Goal: Information Seeking & Learning: Compare options

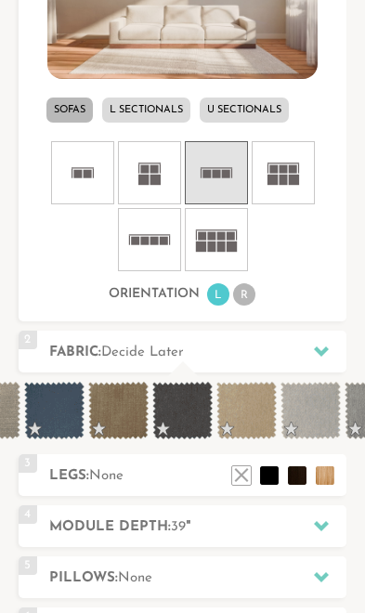
scroll to position [0, 2146]
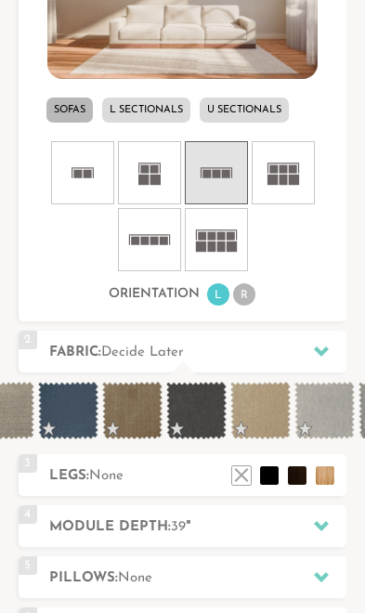
click at [68, 423] on span at bounding box center [68, 411] width 60 height 58
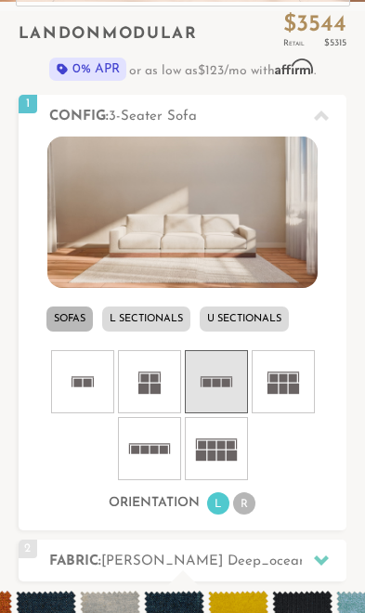
scroll to position [318, 0]
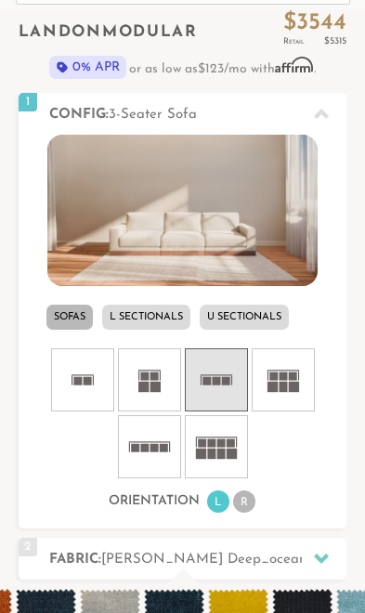
click at [45, 599] on span at bounding box center [46, 618] width 60 height 58
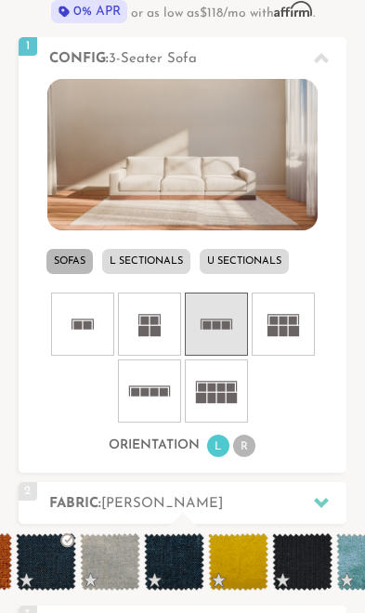
scroll to position [372, 0]
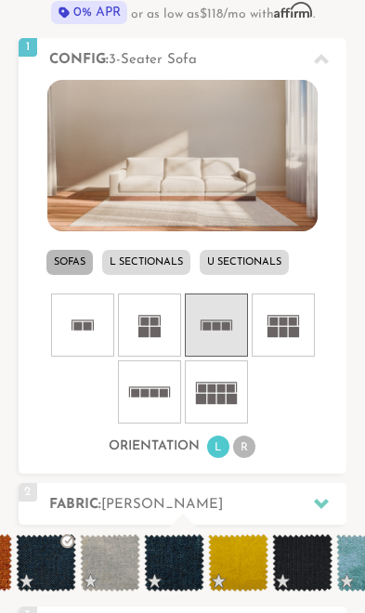
click at [166, 565] on span at bounding box center [174, 563] width 60 height 58
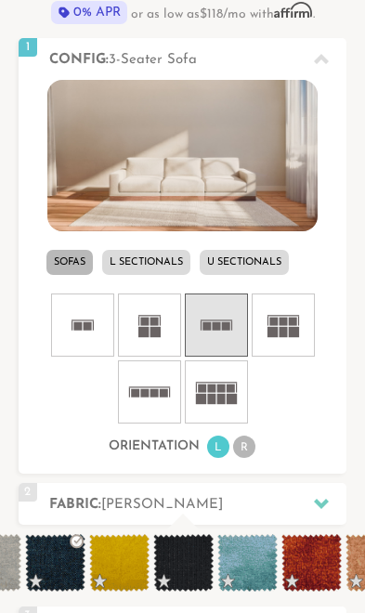
scroll to position [0, 4478]
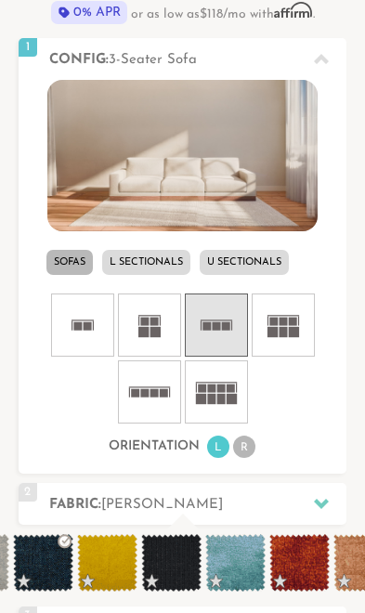
click at [176, 564] on span at bounding box center [171, 563] width 60 height 58
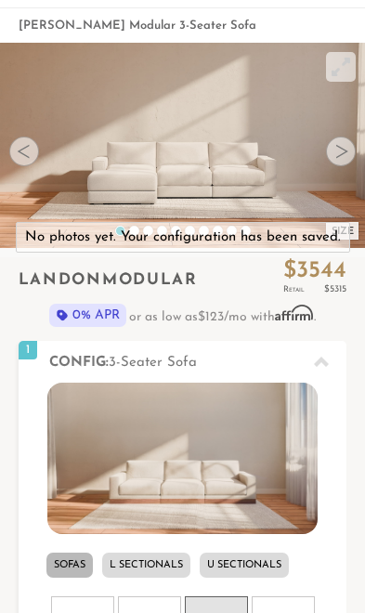
scroll to position [0, 0]
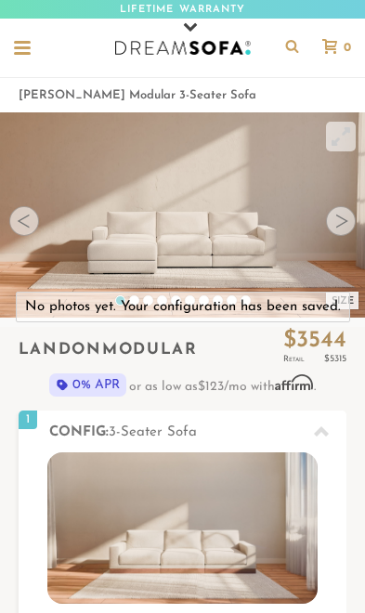
click at [337, 222] on div at bounding box center [341, 221] width 30 height 30
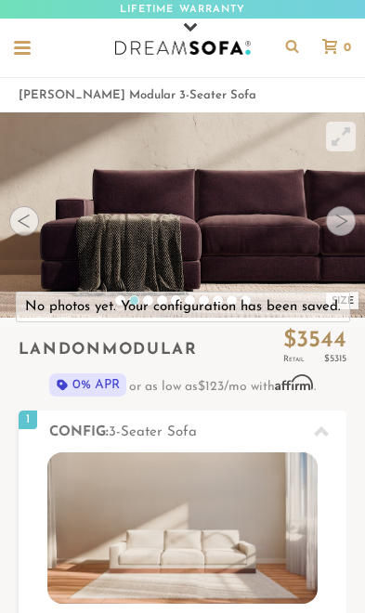
click at [340, 221] on div at bounding box center [341, 221] width 30 height 30
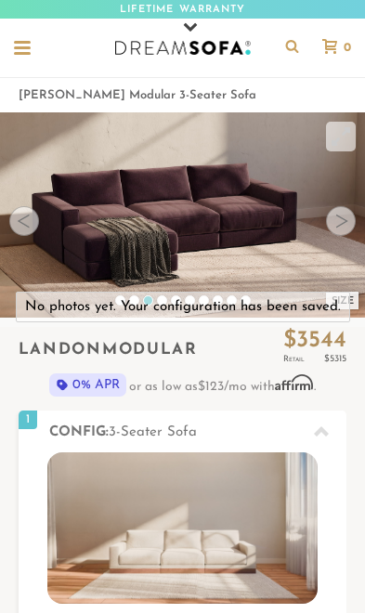
click at [348, 219] on div at bounding box center [341, 221] width 30 height 30
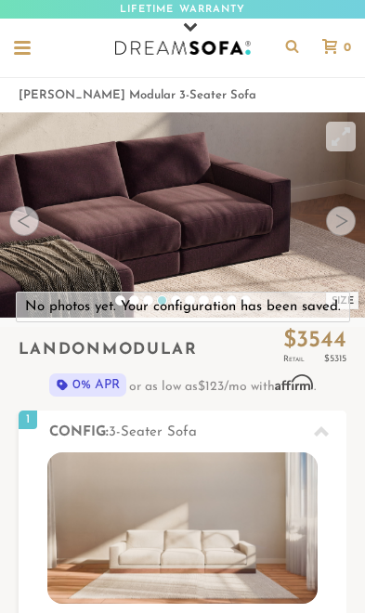
click at [351, 217] on div at bounding box center [341, 221] width 30 height 30
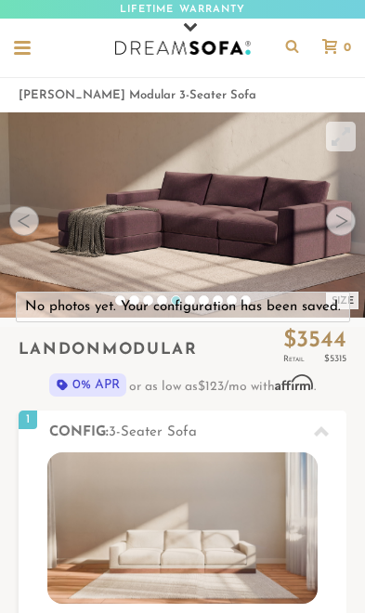
click at [351, 216] on div at bounding box center [341, 221] width 30 height 30
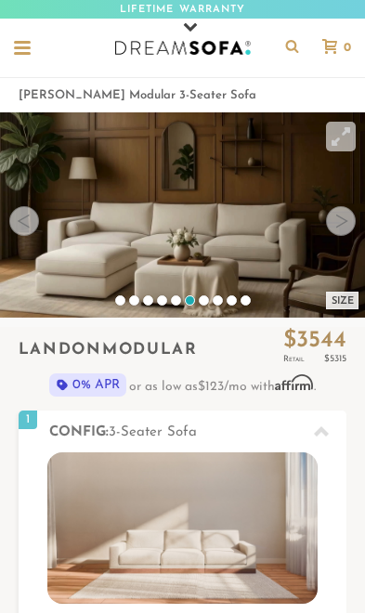
click at [350, 222] on div at bounding box center [341, 221] width 30 height 30
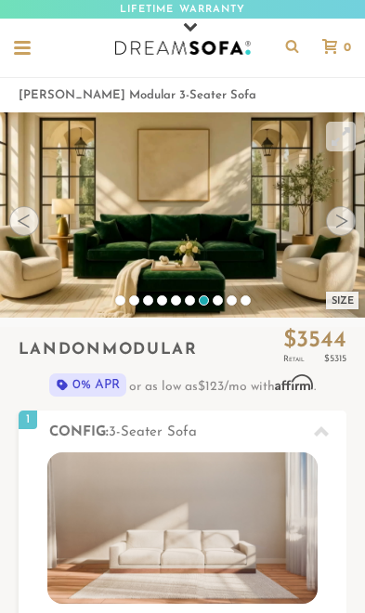
click at [349, 221] on div at bounding box center [341, 221] width 30 height 30
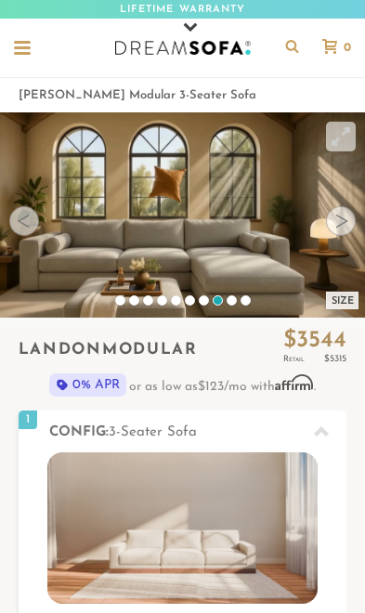
click at [347, 222] on div at bounding box center [341, 221] width 30 height 30
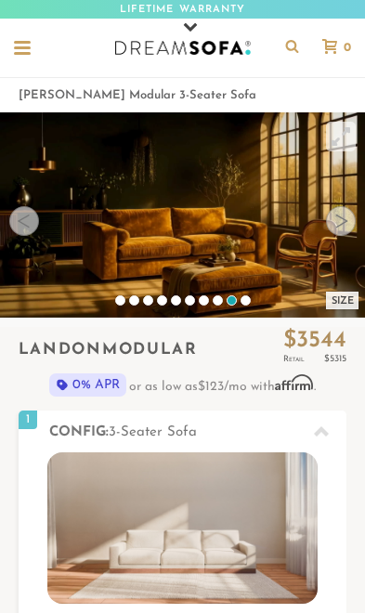
click at [346, 222] on div at bounding box center [341, 221] width 30 height 30
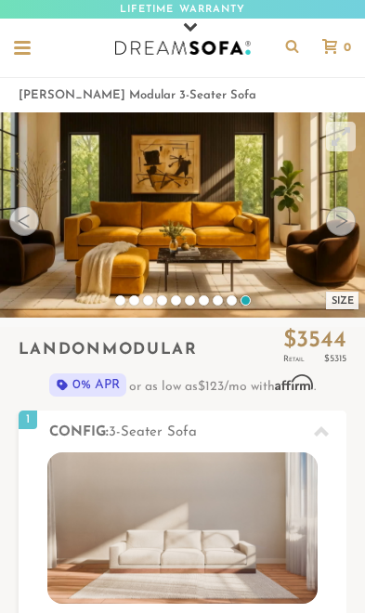
click at [338, 225] on div at bounding box center [341, 221] width 30 height 30
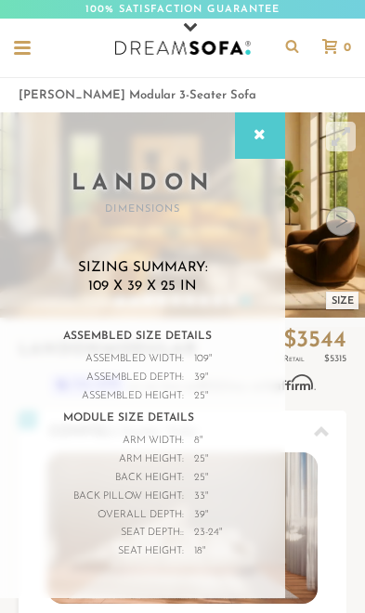
click at [267, 129] on icon at bounding box center [260, 135] width 20 height 15
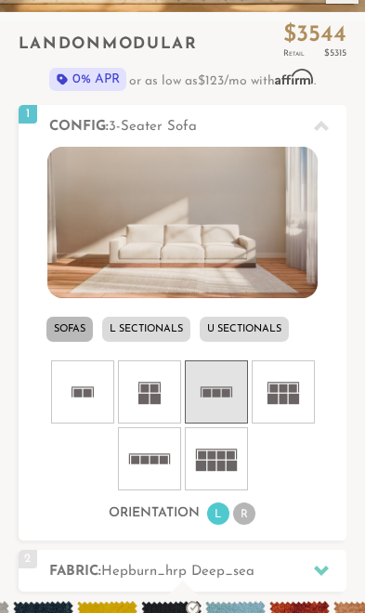
scroll to position [304, 0]
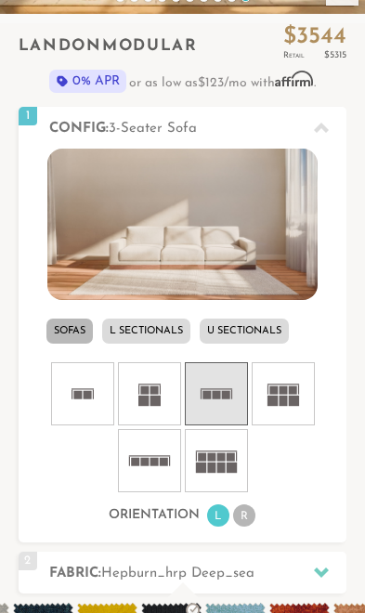
click at [155, 409] on icon at bounding box center [150, 394] width 56 height 56
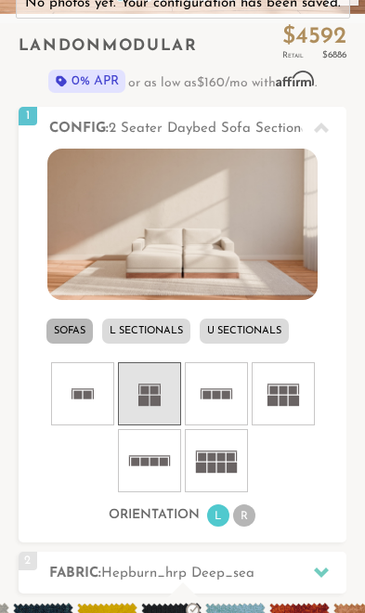
click at [154, 467] on icon at bounding box center [150, 461] width 56 height 56
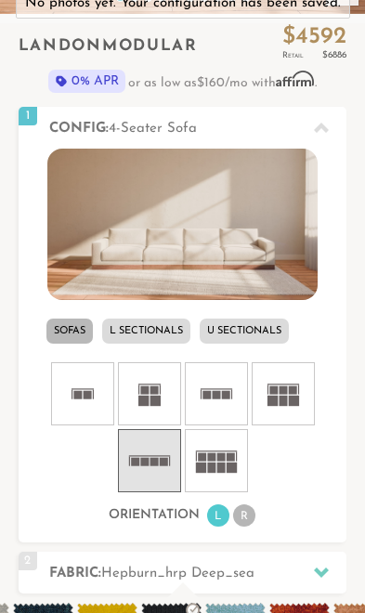
click at [225, 456] on rect at bounding box center [220, 456] width 8 height 8
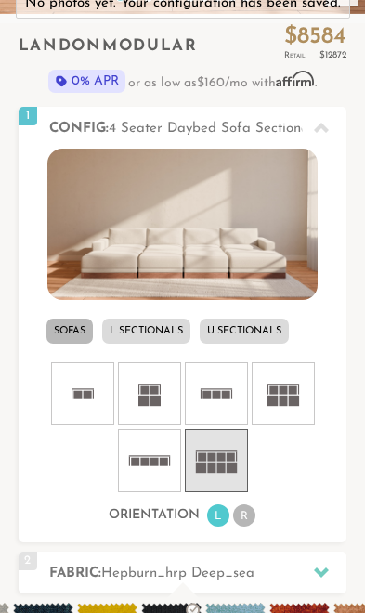
scroll to position [12912, 365]
click at [286, 403] on rect at bounding box center [283, 401] width 8 height 10
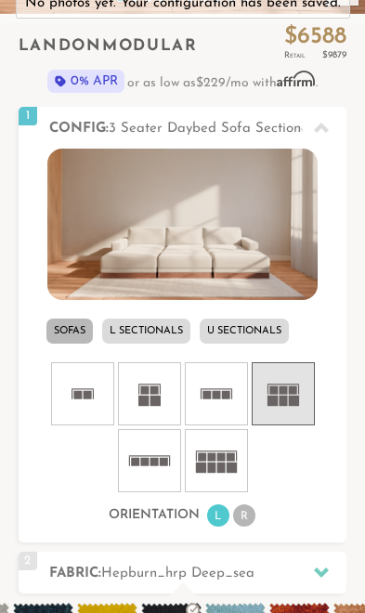
click at [224, 410] on icon at bounding box center [217, 394] width 56 height 56
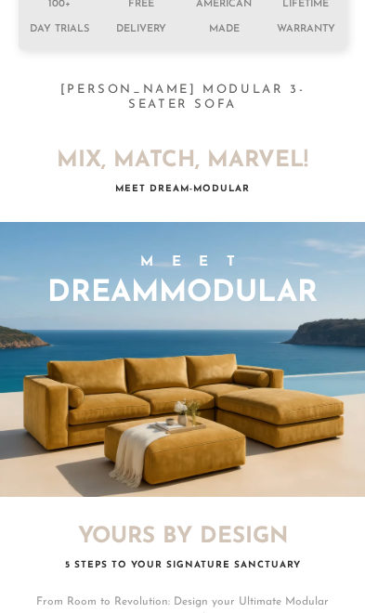
scroll to position [1384, 0]
